Goal: Information Seeking & Learning: Learn about a topic

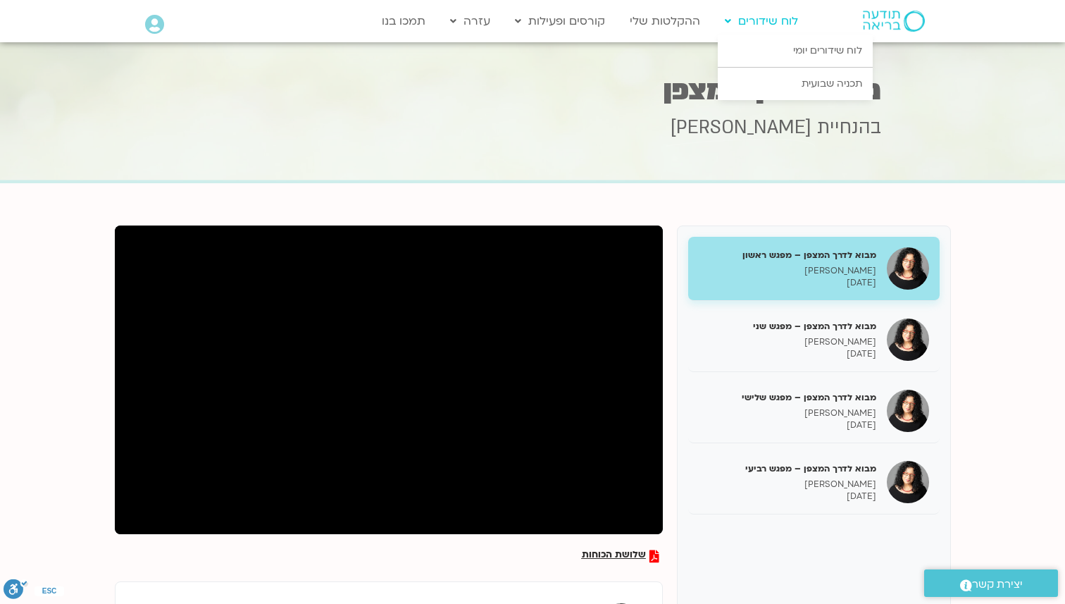
click at [758, 23] on link "לוח שידורים" at bounding box center [761, 21] width 87 height 27
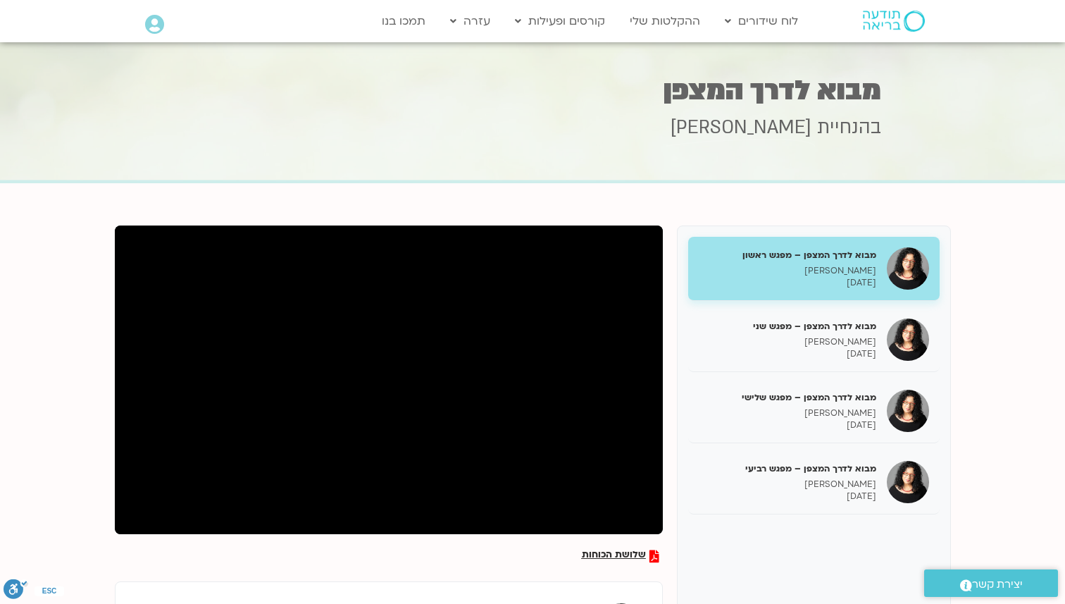
click at [505, 159] on div "בהנחיית ארנינה קשתן" at bounding box center [533, 147] width 698 height 65
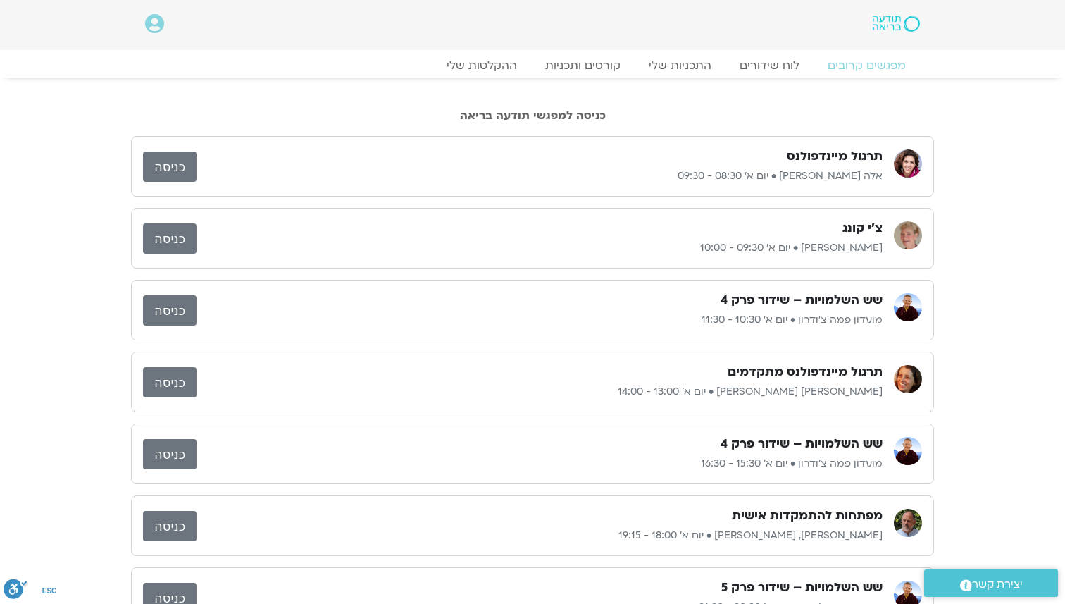
click at [158, 156] on link "כניסה" at bounding box center [170, 166] width 54 height 30
